Goal: Communication & Community: Answer question/provide support

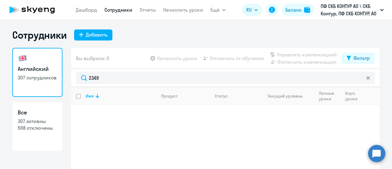
select select "30"
click at [371, 154] on circle at bounding box center [376, 153] width 17 height 17
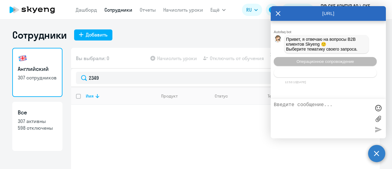
click at [332, 73] on span "Тематики документооборот" at bounding box center [325, 72] width 51 height 5
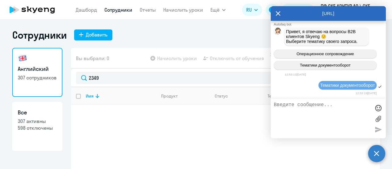
scroll to position [56, 0]
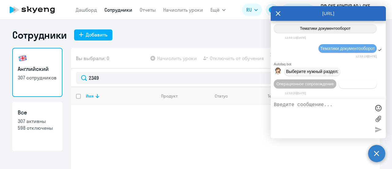
click at [341, 83] on span "Документооборот" at bounding box center [357, 83] width 33 height 5
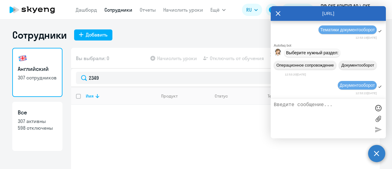
scroll to position [157, 0]
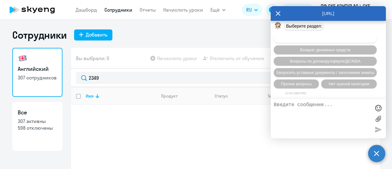
click at [314, 40] on span "Вопросы по оформлению бух.документов" at bounding box center [325, 38] width 77 height 5
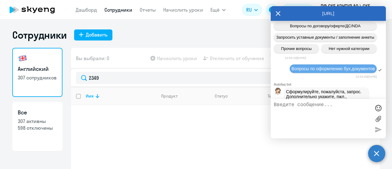
scroll to position [233, 0]
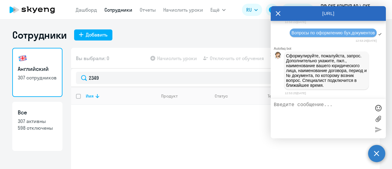
click at [289, 107] on textarea at bounding box center [322, 118] width 97 height 33
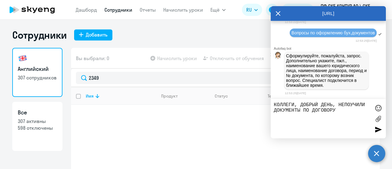
paste textarea "Д/OAHO/2024/203/68/24 от [DATE]"
paste textarea "Д/OAHO/2023/533/1/24 от [DATE]"
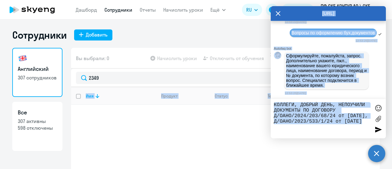
drag, startPoint x: 378, startPoint y: 128, endPoint x: 353, endPoint y: 141, distance: 28.2
click at [353, 141] on body "[PERSON_NAME] Отчеты Начислить уроки Ещё Документооборот Все продукты Дашборд С…" at bounding box center [196, 84] width 392 height 169
click at [314, 126] on textarea "КОЛЛЕГИ, ДОБРЫЙ ДЕНЬ, НЕПОУЧИЛИ ДОКУМЕНТЫ ПО ДОГОВОРУ Д/OAHO/2024/203/68/24 от …" at bounding box center [322, 118] width 97 height 33
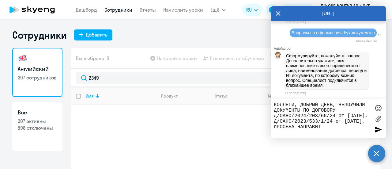
type textarea "КОЛЛЕГИ, ДОБРЫЙ ДЕНЬ, НЕПОУЧИЛИ ДОКУМЕНТЫ ПО ДОГОВОРУ Д/OAHO/2024/203/68/24 от …"
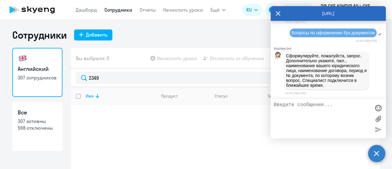
scroll to position [271, 0]
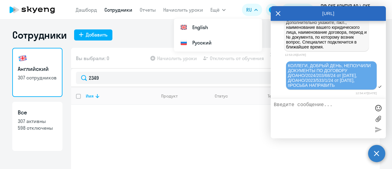
click at [307, 105] on textarea at bounding box center [322, 118] width 97 height 33
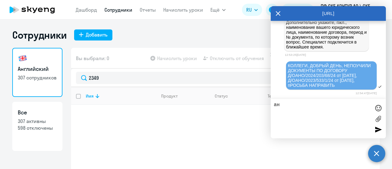
type textarea "[PERSON_NAME]"
type textarea "f"
type textarea "[PERSON_NAME] И сЕРТУМ пРО"
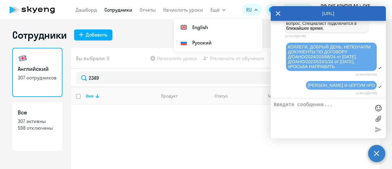
drag, startPoint x: 344, startPoint y: 84, endPoint x: 83, endPoint y: 118, distance: 263.0
click at [83, 118] on div "Имя Продукт Статус Текущий уровень Личные уроки Корп. уроки" at bounding box center [225, 133] width 309 height 92
